Goal: Information Seeking & Learning: Learn about a topic

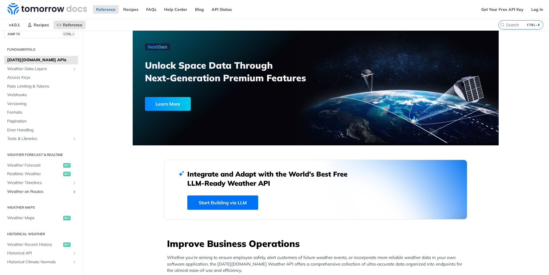
scroll to position [8, 0]
click at [35, 189] on span "Weather on Routes" at bounding box center [39, 191] width 64 height 6
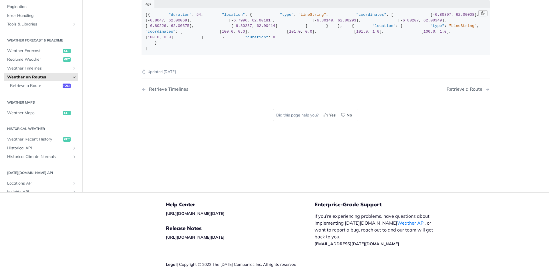
scroll to position [114, 0]
click at [64, 72] on link "Weather Timelines" at bounding box center [41, 68] width 74 height 9
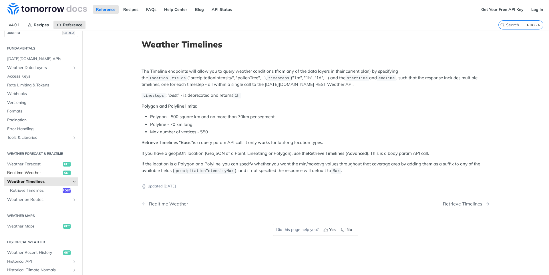
click at [49, 174] on span "Realtime Weather" at bounding box center [34, 173] width 55 height 6
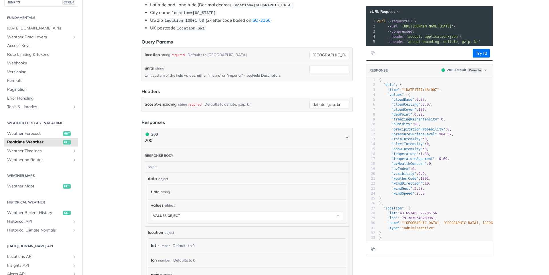
scroll to position [143, 0]
click at [63, 135] on span "get" at bounding box center [66, 133] width 7 height 5
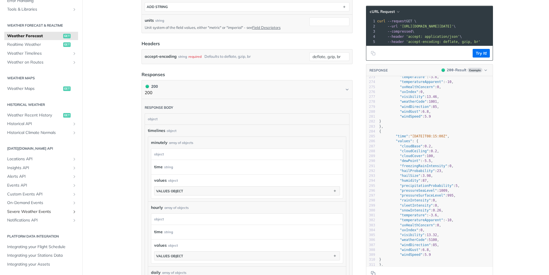
click at [60, 213] on span "Severe Weather Events" at bounding box center [39, 212] width 64 height 6
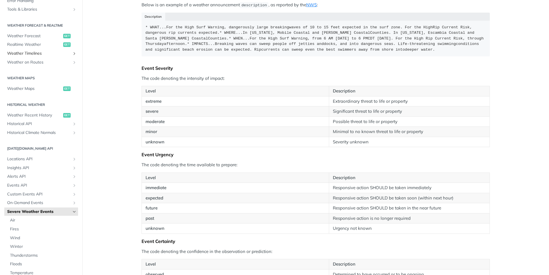
click at [66, 51] on span "Weather Timelines" at bounding box center [39, 54] width 64 height 6
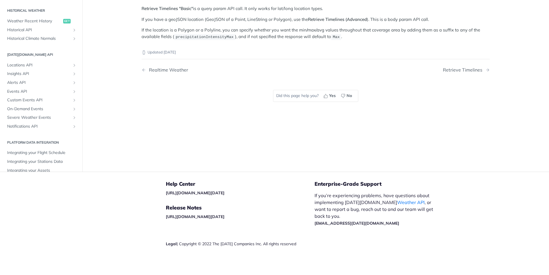
click at [66, 51] on section "[DATE][DOMAIN_NAME] API Locations API List Locations get Create a Location post…" at bounding box center [41, 90] width 74 height 82
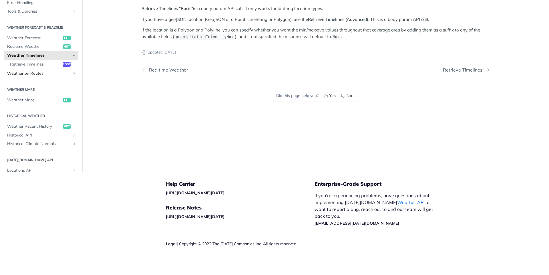
click at [55, 74] on span "Weather on Routes" at bounding box center [39, 74] width 64 height 6
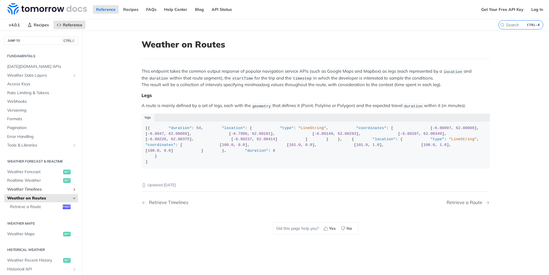
click at [50, 185] on link "Weather Timelines" at bounding box center [41, 189] width 74 height 9
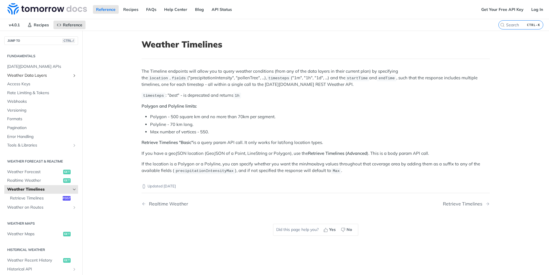
click at [50, 73] on span "Weather Data Layers" at bounding box center [39, 76] width 64 height 6
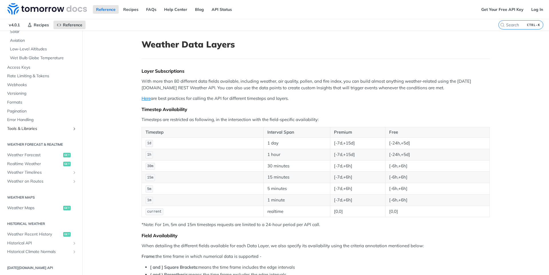
scroll to position [246, 0]
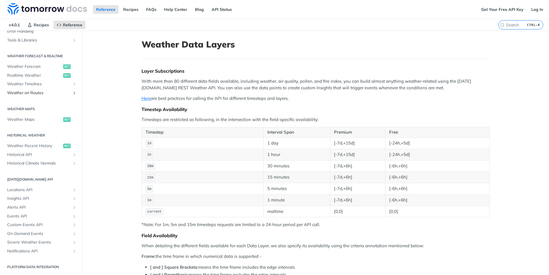
click at [51, 92] on span "Weather on Routes" at bounding box center [39, 93] width 64 height 6
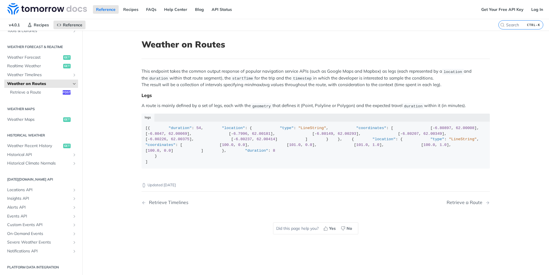
scroll to position [105, 0]
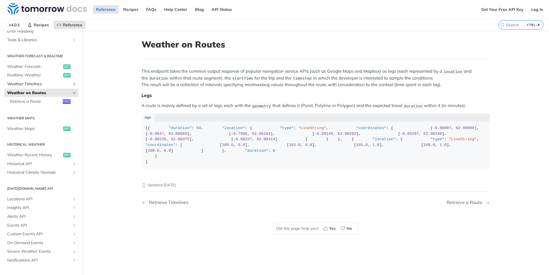
click at [49, 84] on span "Weather Timelines" at bounding box center [39, 84] width 64 height 6
